Goal: Task Accomplishment & Management: Manage account settings

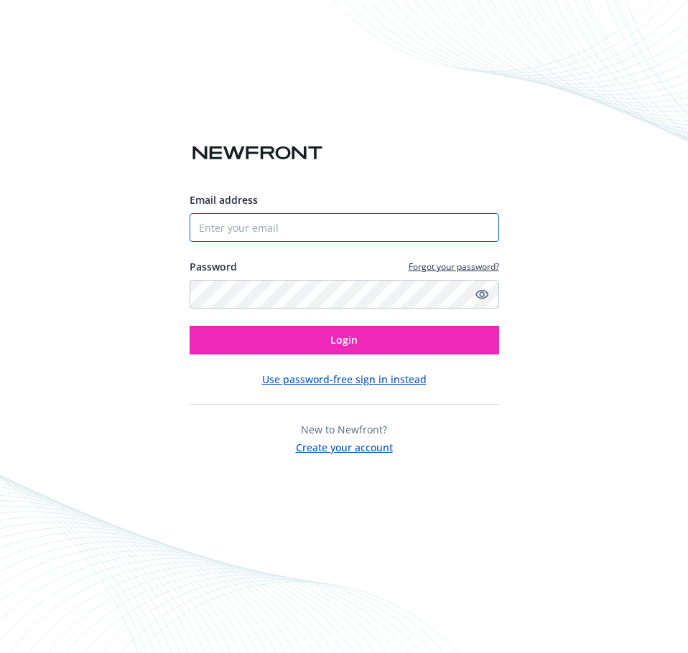
click at [256, 215] on input "Email address" at bounding box center [343, 227] width 309 height 29
type input "[EMAIL_ADDRESS][DOMAIN_NAME]"
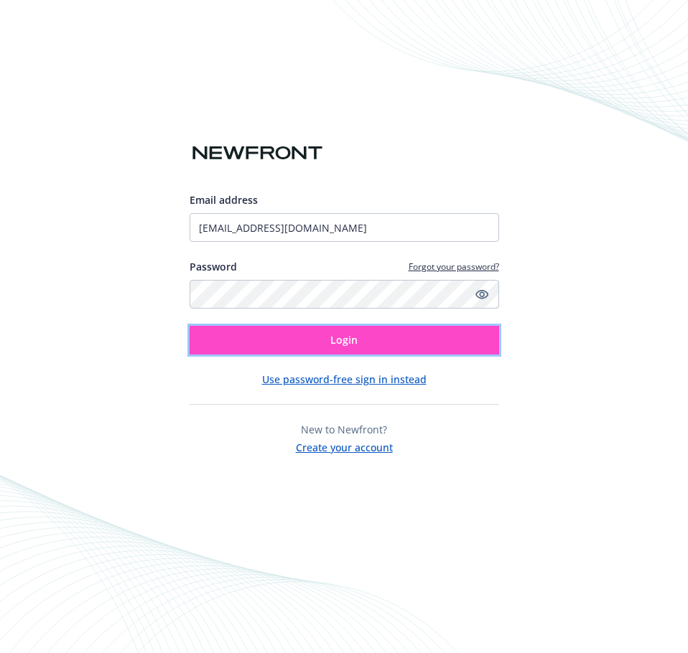
click at [348, 335] on span "Login" at bounding box center [343, 340] width 27 height 14
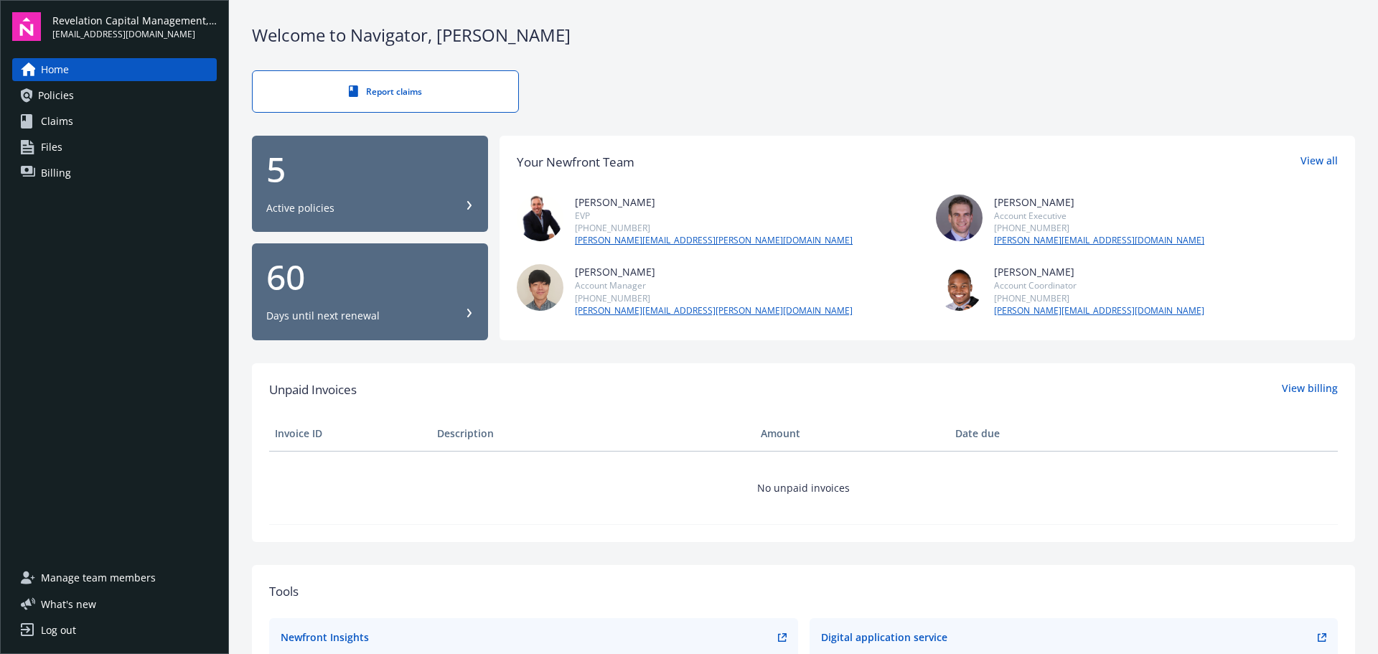
click at [55, 68] on span "Home" at bounding box center [55, 69] width 28 height 23
click at [360, 299] on div "60 Days until next renewal" at bounding box center [369, 291] width 207 height 63
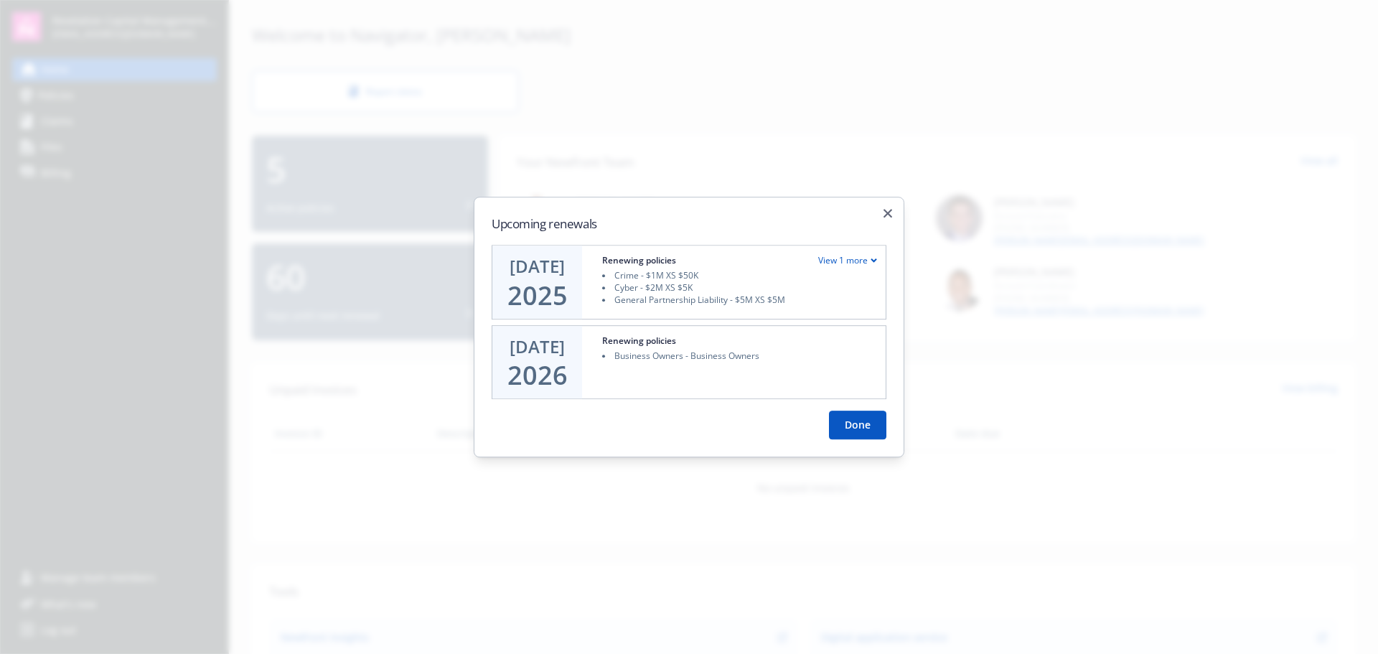
click at [687, 258] on icon at bounding box center [874, 260] width 6 height 5
click at [687, 207] on icon "button" at bounding box center [888, 209] width 9 height 9
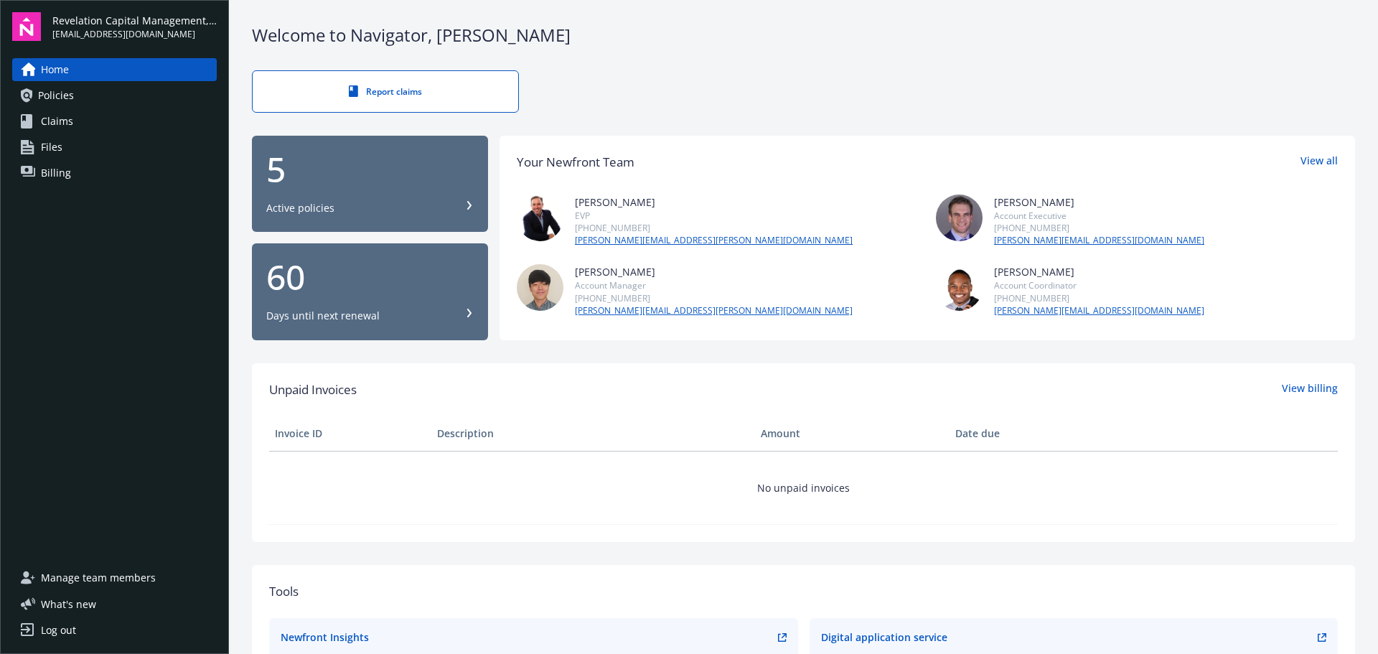
click at [72, 102] on span "Policies" at bounding box center [56, 95] width 36 height 23
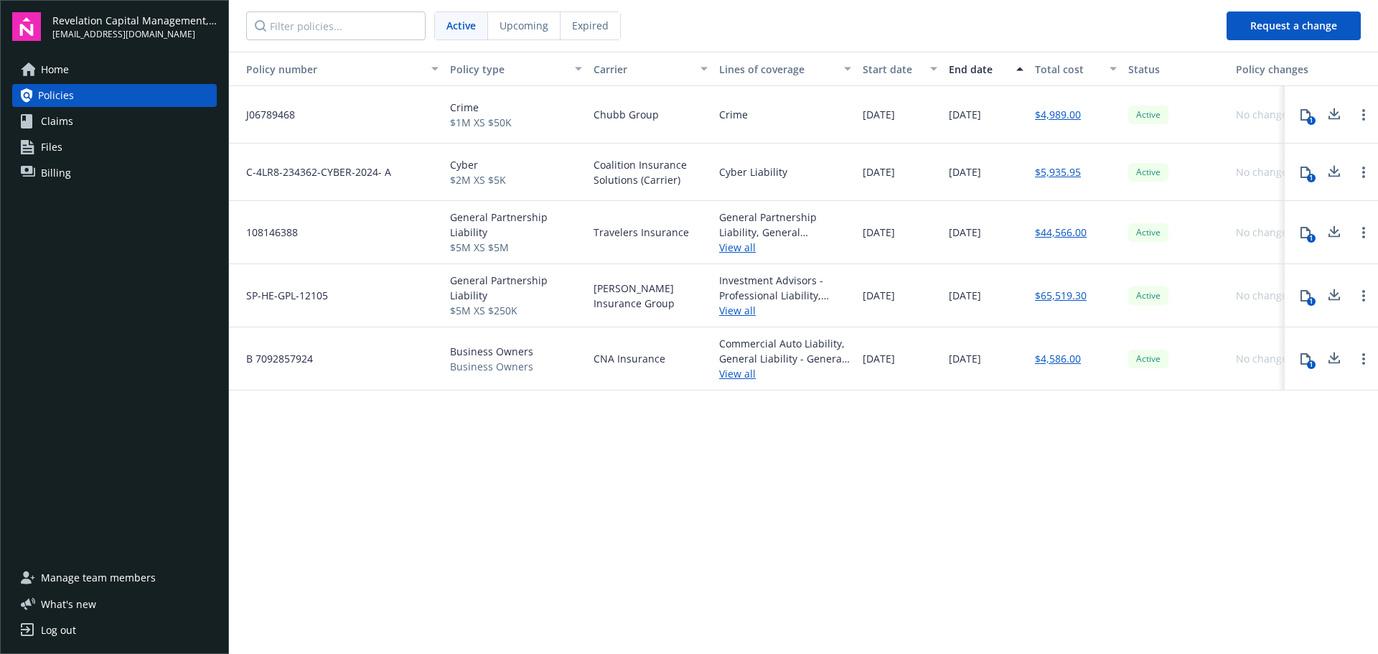
click at [70, 131] on span "Claims" at bounding box center [57, 121] width 32 height 23
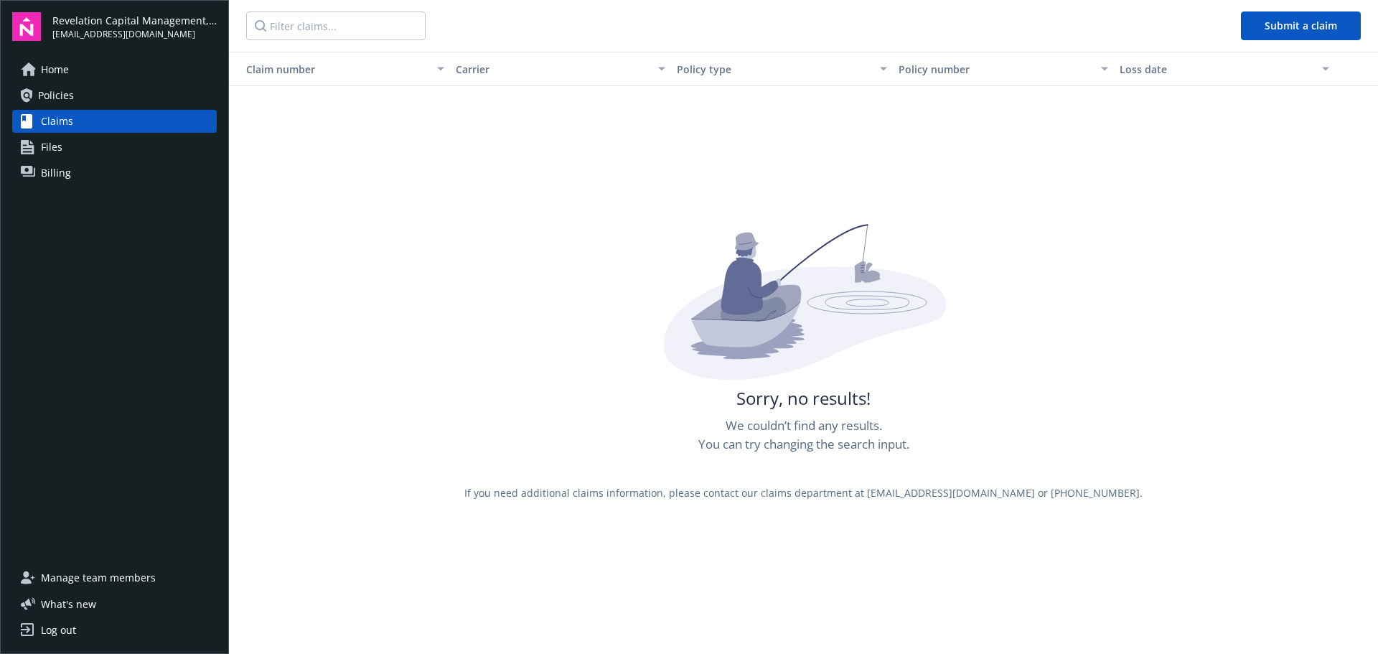
click at [57, 154] on span "Files" at bounding box center [52, 147] width 22 height 23
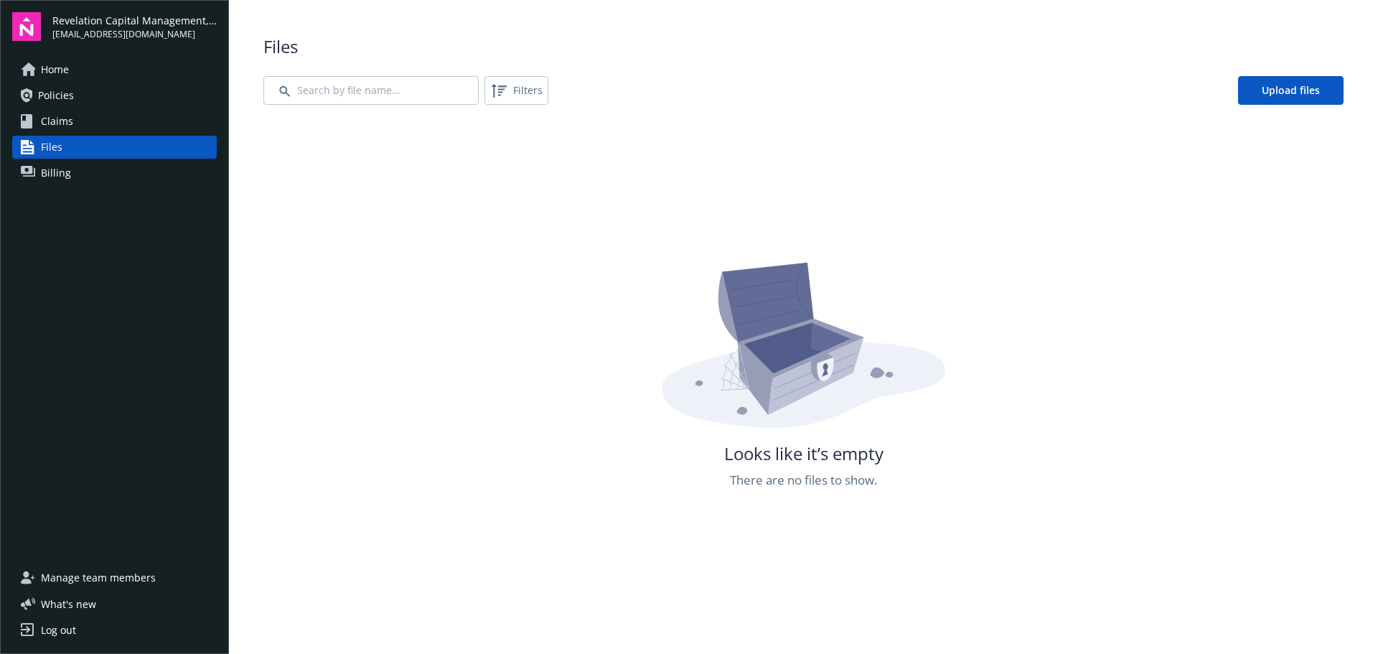
click at [47, 177] on span "Billing" at bounding box center [56, 172] width 30 height 23
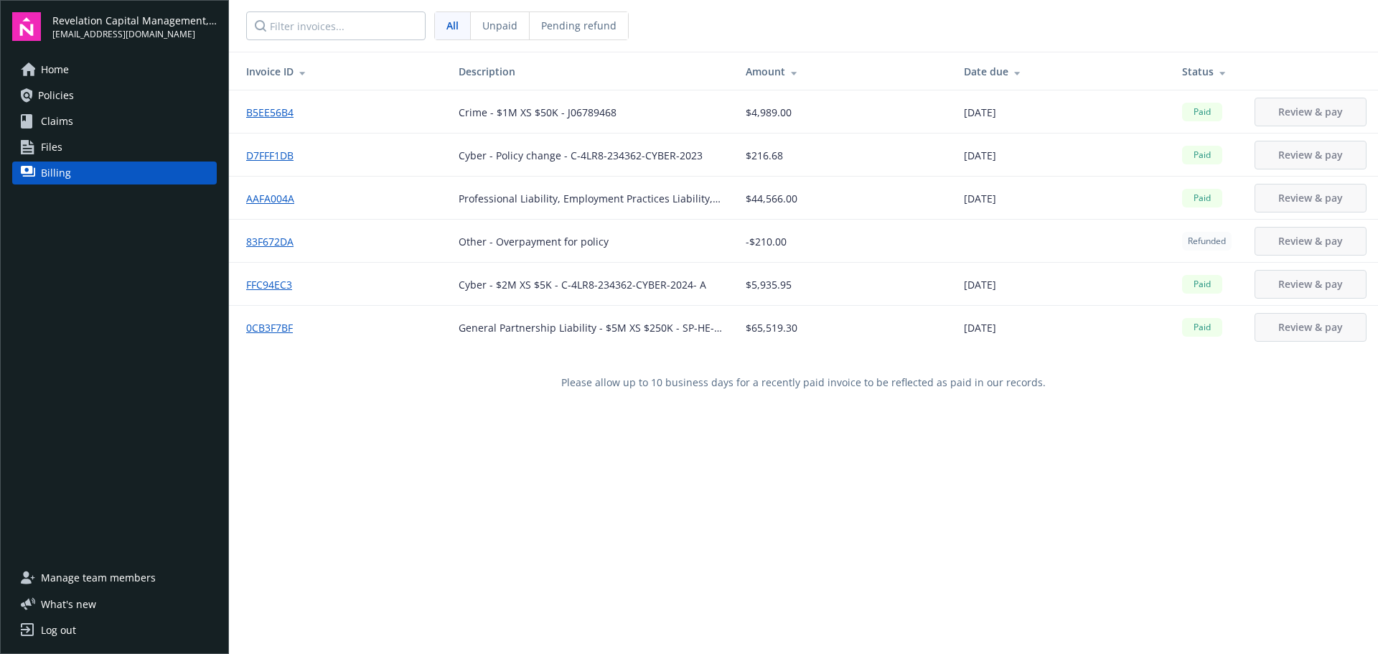
click at [95, 575] on span "Manage team members" at bounding box center [98, 577] width 115 height 23
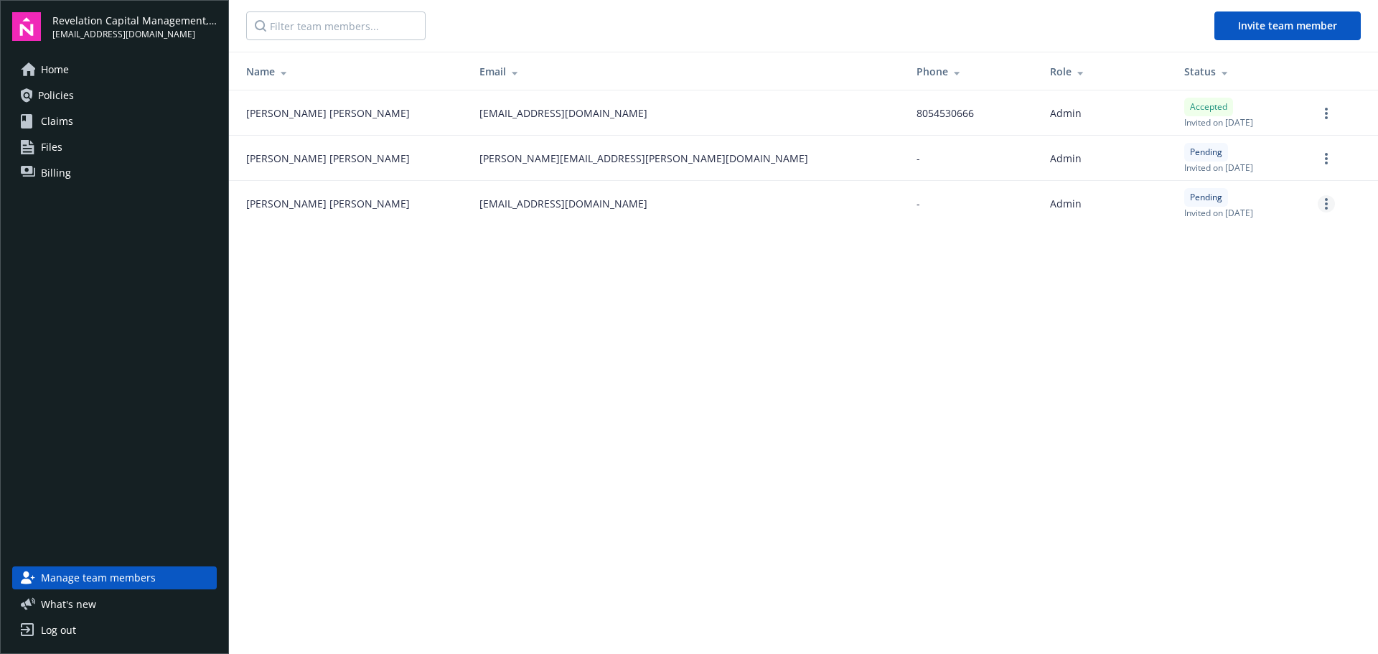
click at [687, 205] on circle "more" at bounding box center [1326, 203] width 3 height 3
click at [687, 225] on link "Re-send invite" at bounding box center [1271, 233] width 126 height 29
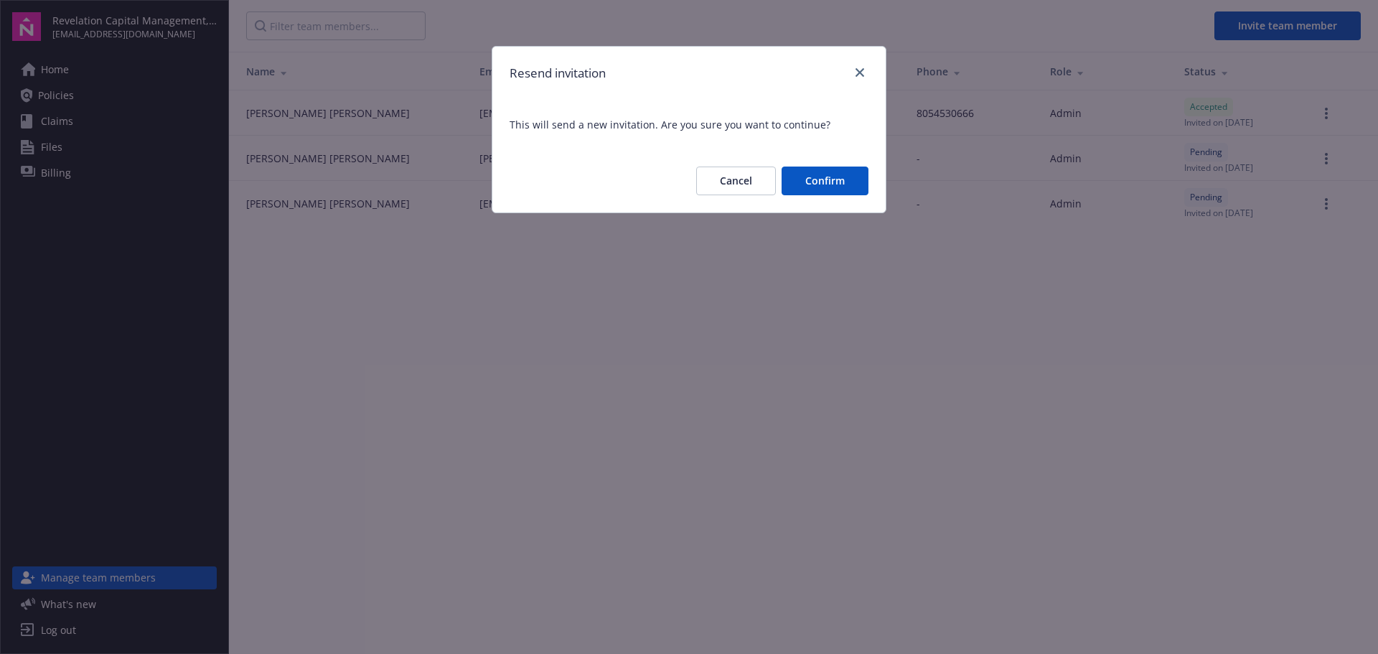
click at [687, 186] on button "Confirm" at bounding box center [825, 181] width 87 height 29
click at [687, 174] on button "Confirm" at bounding box center [825, 181] width 87 height 29
click at [687, 75] on icon "close" at bounding box center [860, 72] width 9 height 9
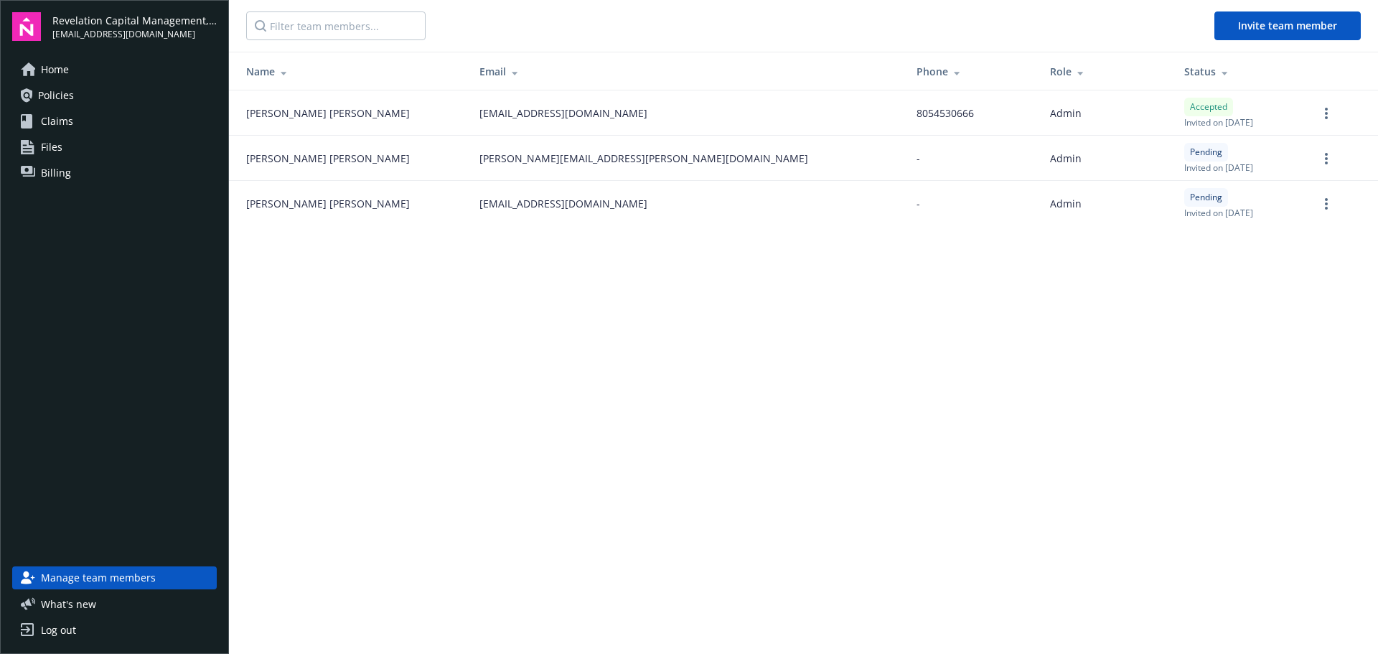
click at [67, 75] on span "Home" at bounding box center [55, 69] width 28 height 23
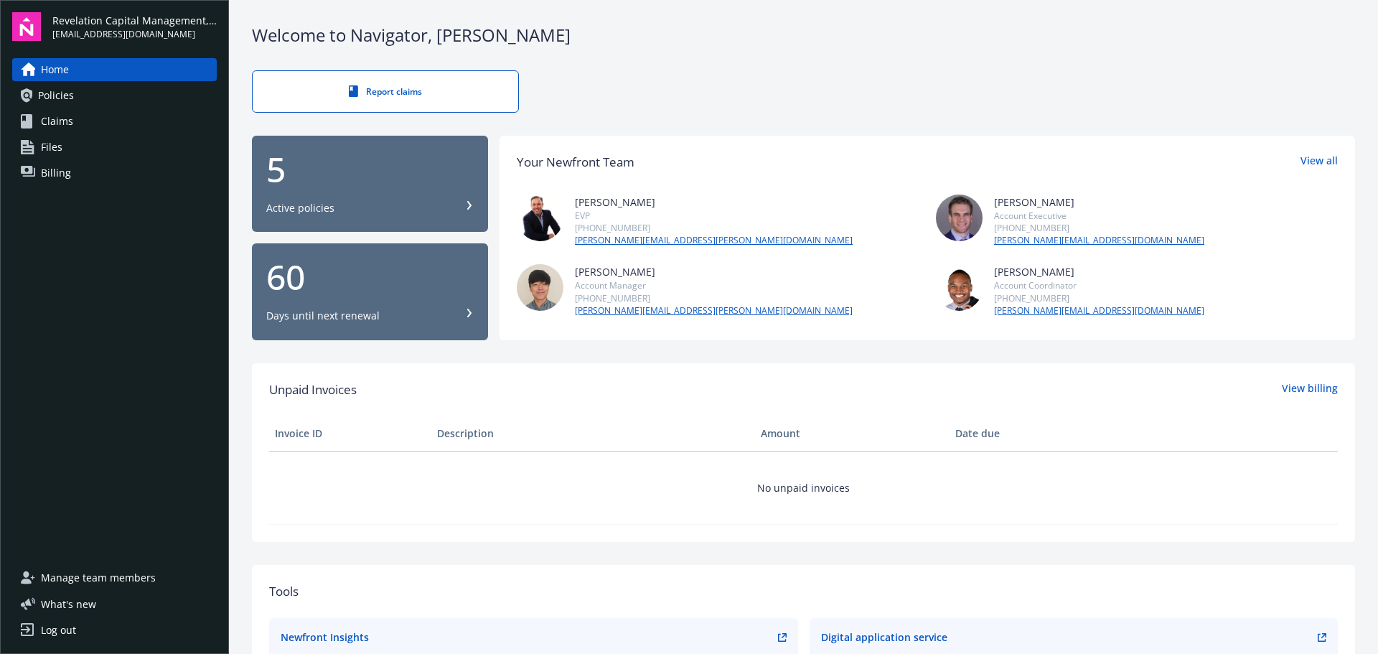
click at [103, 25] on span "Revelation Capital Management, LLC" at bounding box center [134, 20] width 164 height 15
click at [70, 88] on span "Policies" at bounding box center [56, 95] width 36 height 23
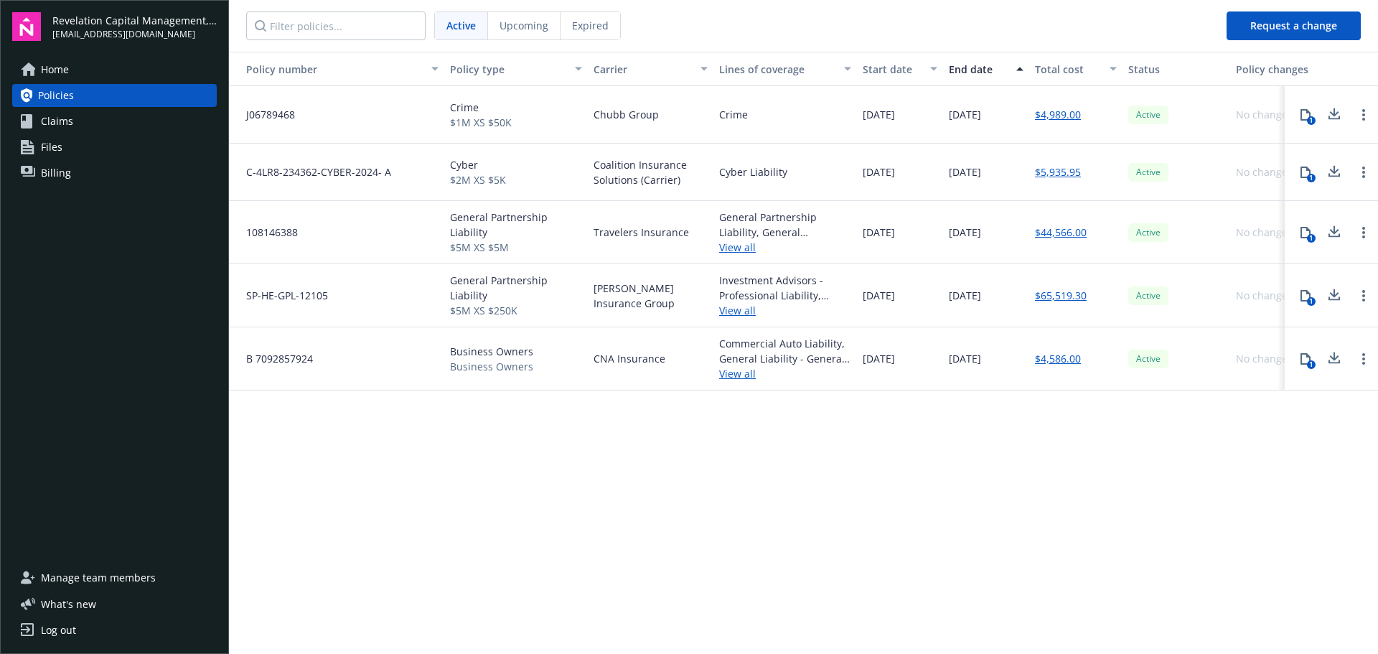
click at [56, 126] on span "Claims" at bounding box center [57, 121] width 32 height 23
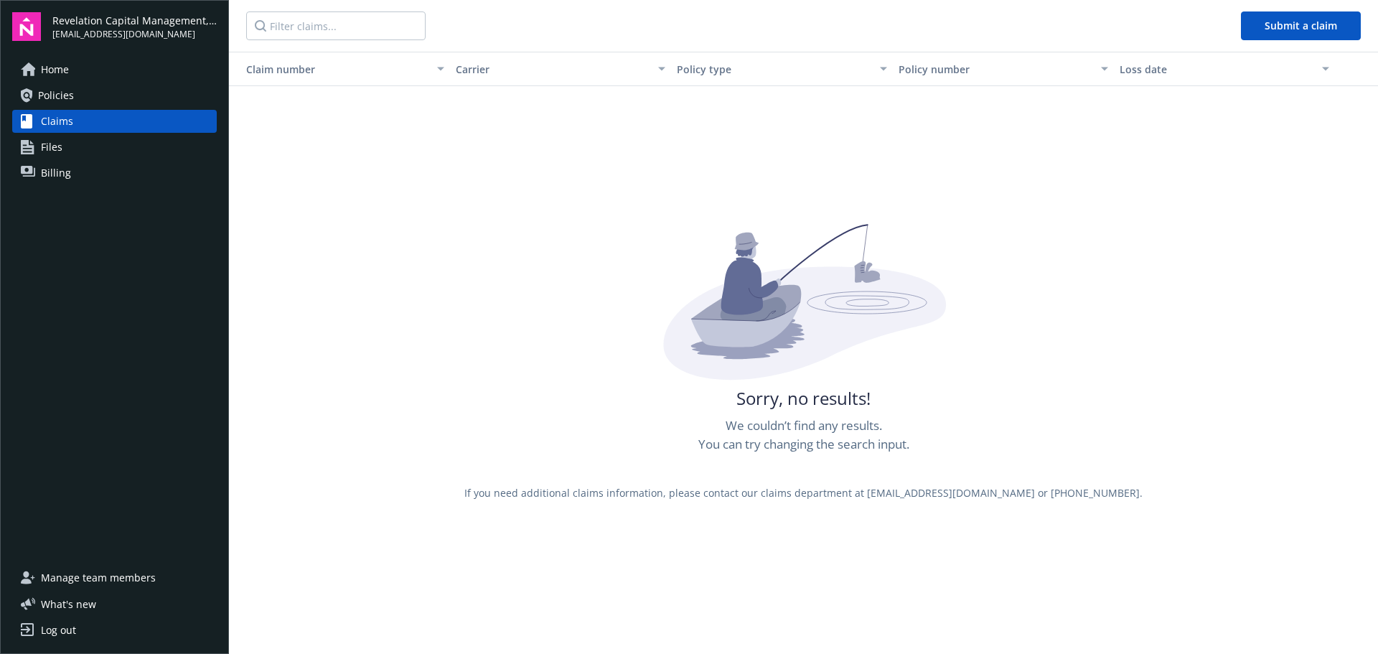
click at [46, 159] on div "Home Policies Claims Files Billing" at bounding box center [114, 121] width 205 height 126
click at [47, 177] on span "Billing" at bounding box center [56, 172] width 30 height 23
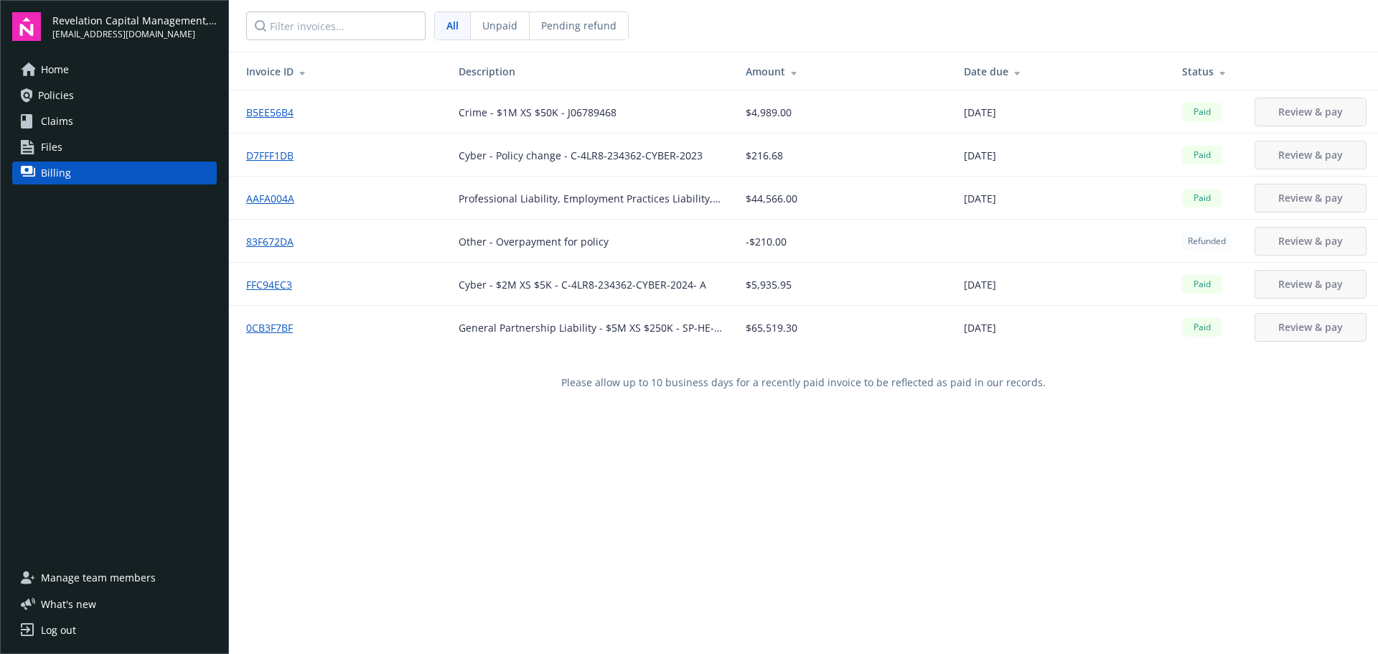
click at [57, 70] on span "Home" at bounding box center [55, 69] width 28 height 23
